Goal: Task Accomplishment & Management: Complete application form

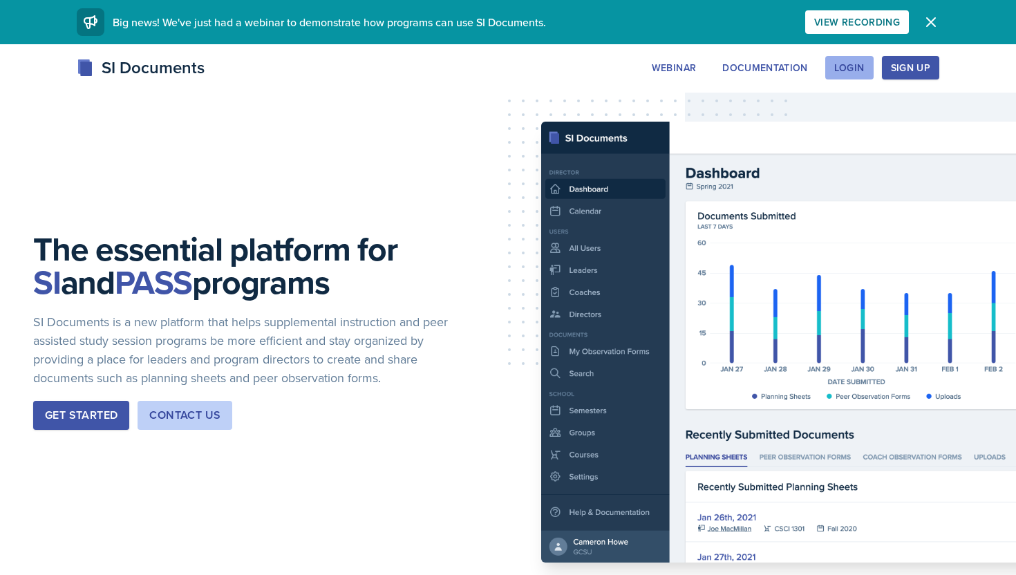
click at [857, 70] on div "Login" at bounding box center [849, 67] width 30 height 11
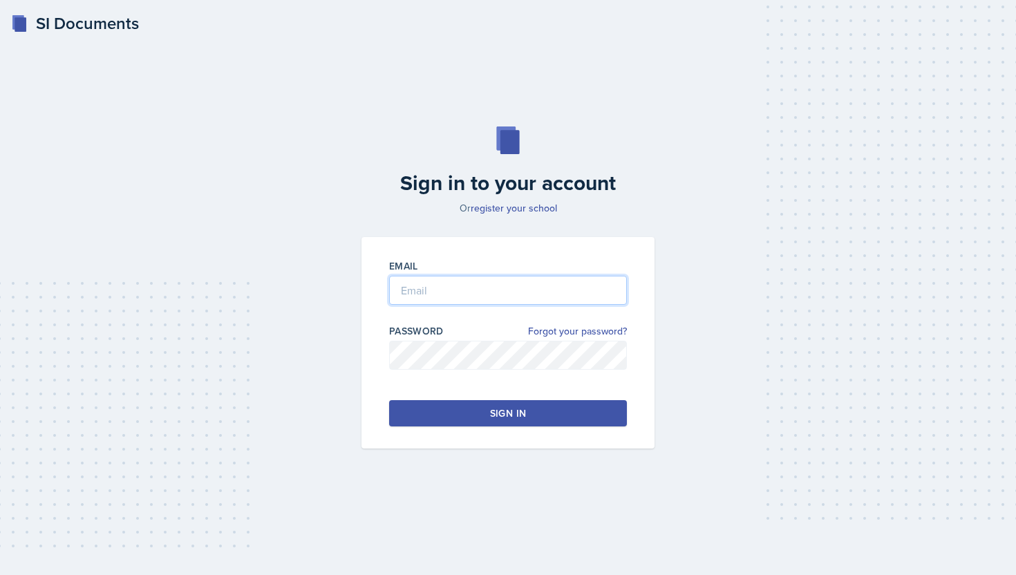
click at [529, 282] on input "email" at bounding box center [508, 290] width 238 height 29
click at [509, 206] on link "register your school" at bounding box center [514, 208] width 86 height 14
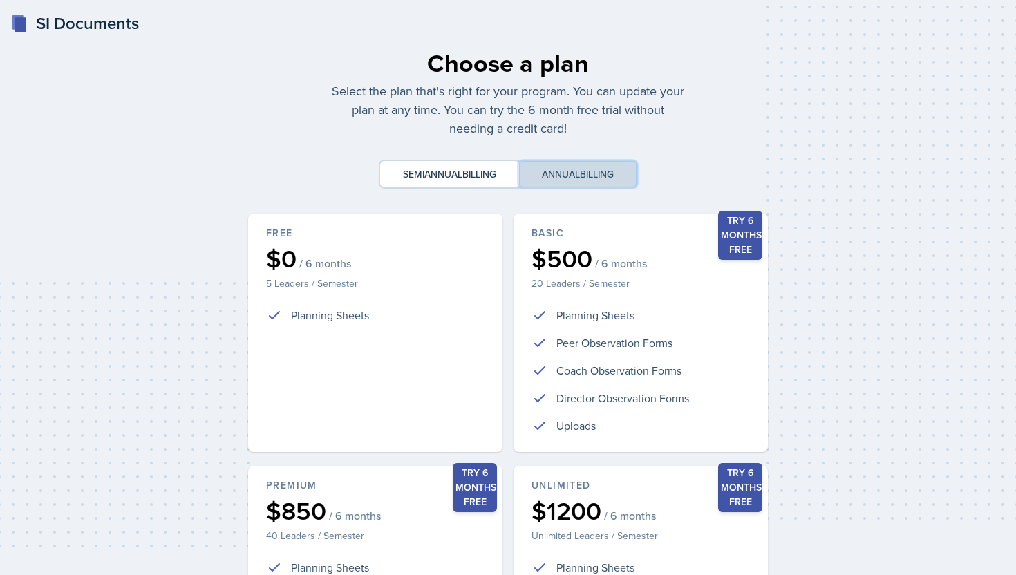
click at [555, 174] on button "Annual billing" at bounding box center [577, 174] width 117 height 26
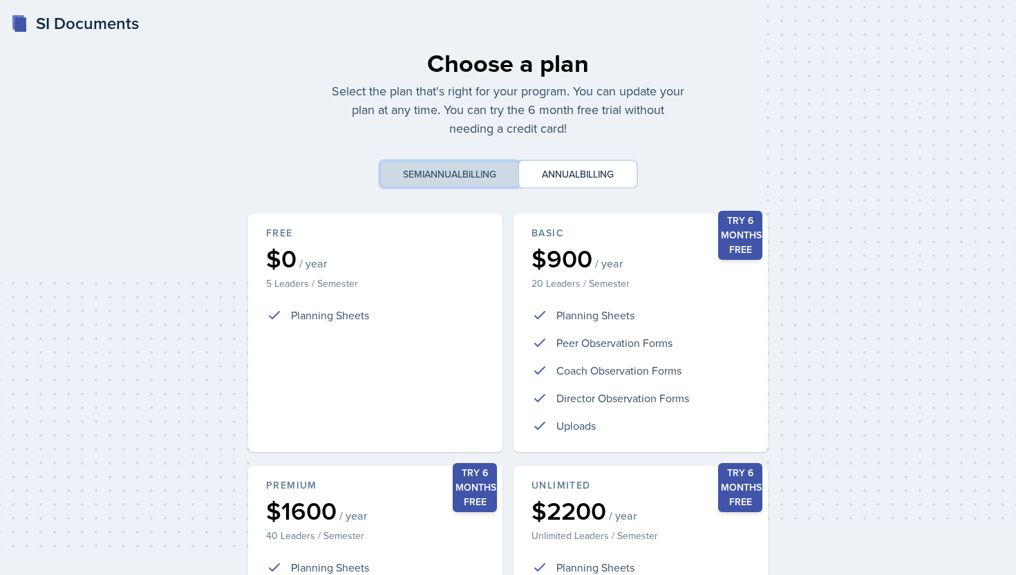
click at [453, 179] on button "Semiannual billing" at bounding box center [449, 174] width 139 height 26
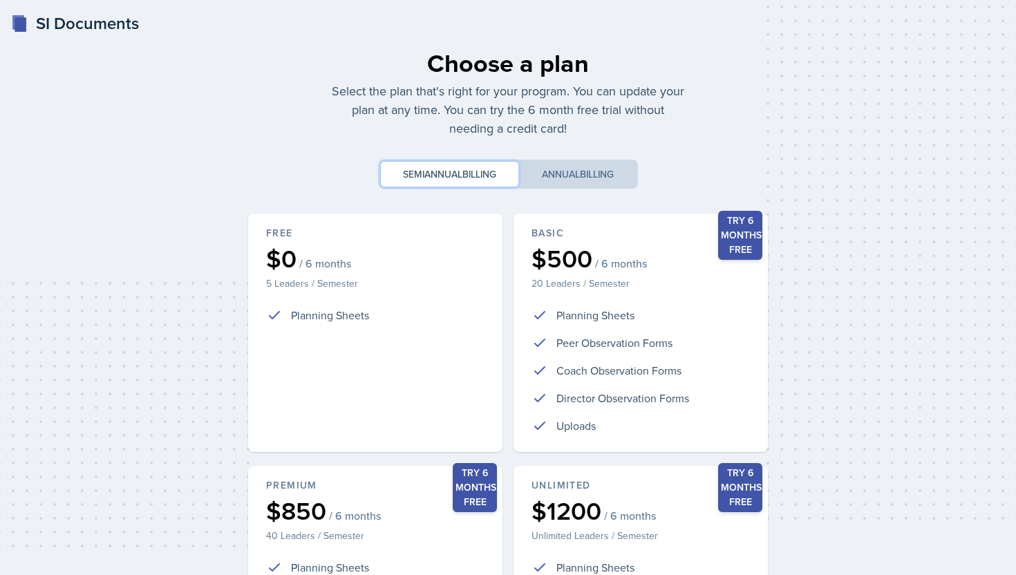
scroll to position [244, 0]
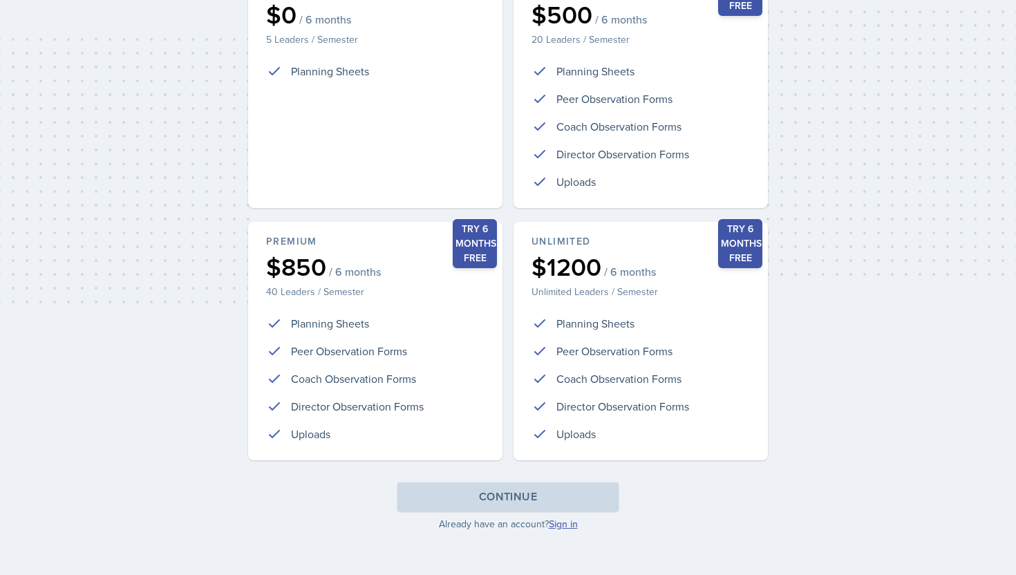
click at [560, 525] on link "Sign in" at bounding box center [563, 524] width 29 height 14
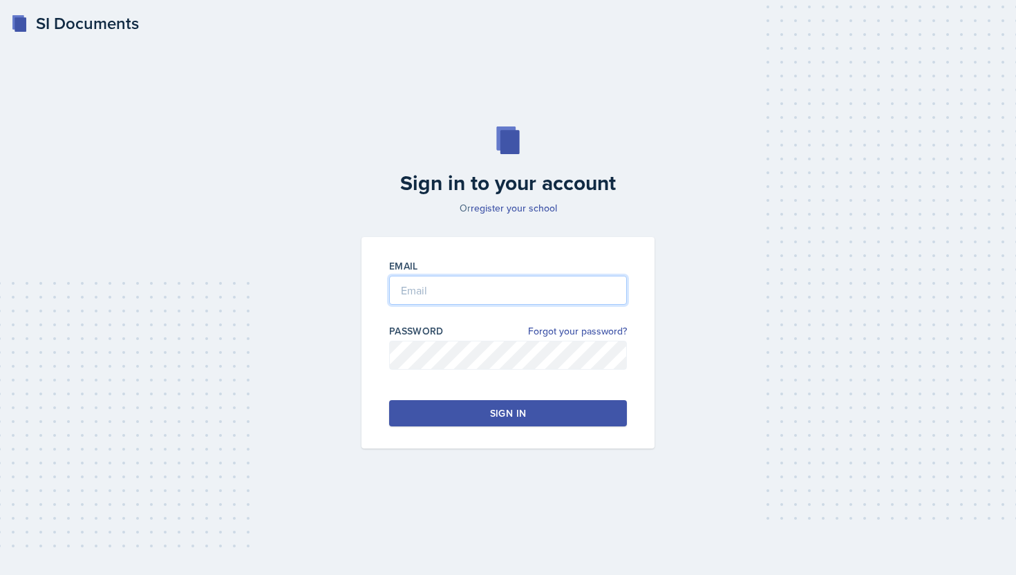
click at [491, 281] on input "email" at bounding box center [508, 290] width 238 height 29
type input "[EMAIL_ADDRESS][DOMAIN_NAME]"
click at [509, 411] on div "Sign in" at bounding box center [508, 413] width 36 height 14
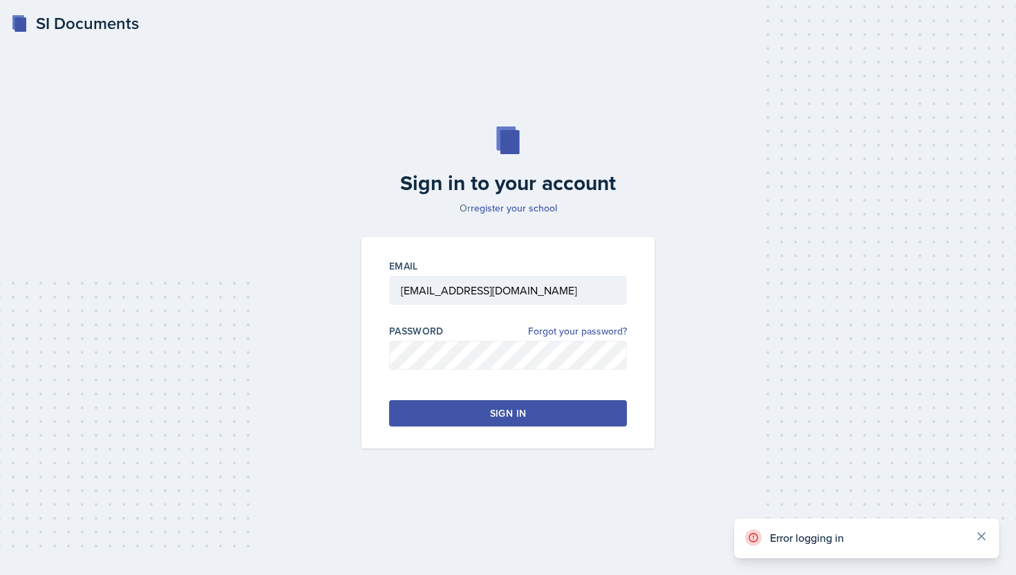
click at [982, 540] on icon at bounding box center [981, 536] width 14 height 14
